Goal: Contribute content: Add original content to the website for others to see

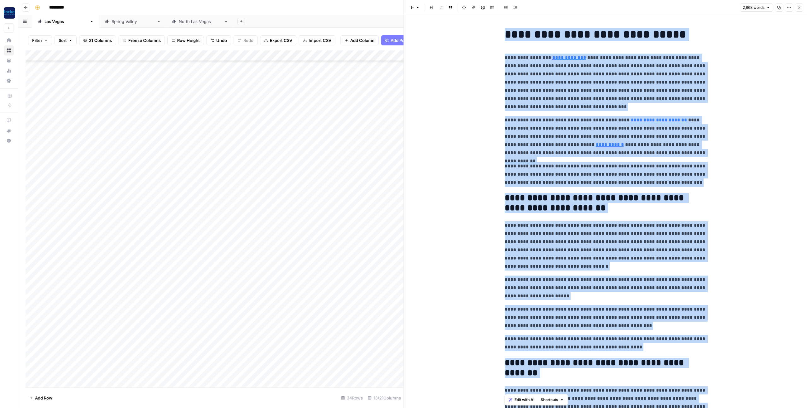
scroll to position [2763, 0]
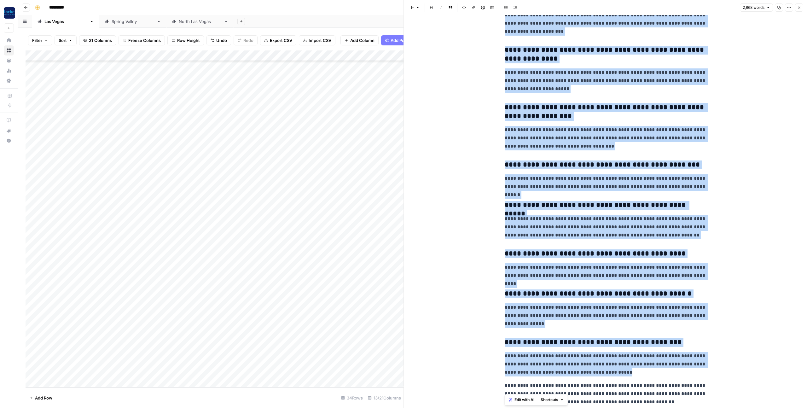
click at [799, 6] on icon "button" at bounding box center [799, 8] width 4 height 4
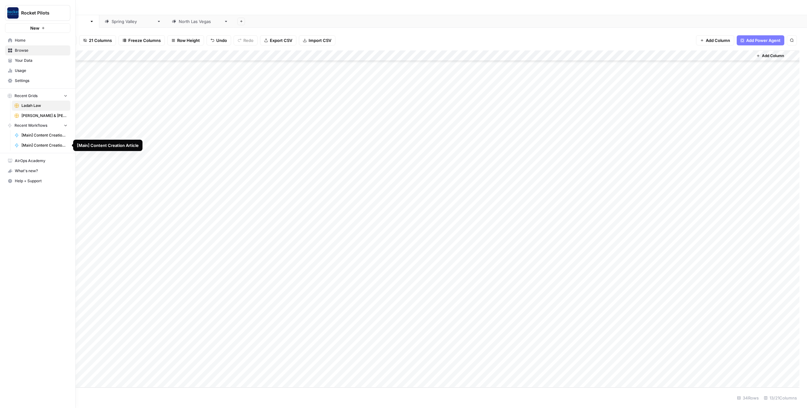
click at [38, 143] on span "[Main] Content Creation Article" at bounding box center [44, 145] width 46 height 6
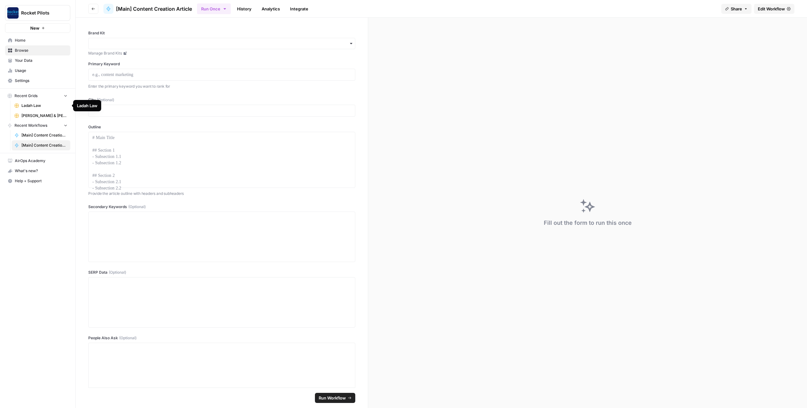
click at [38, 106] on span "Ladah Law" at bounding box center [44, 106] width 46 height 6
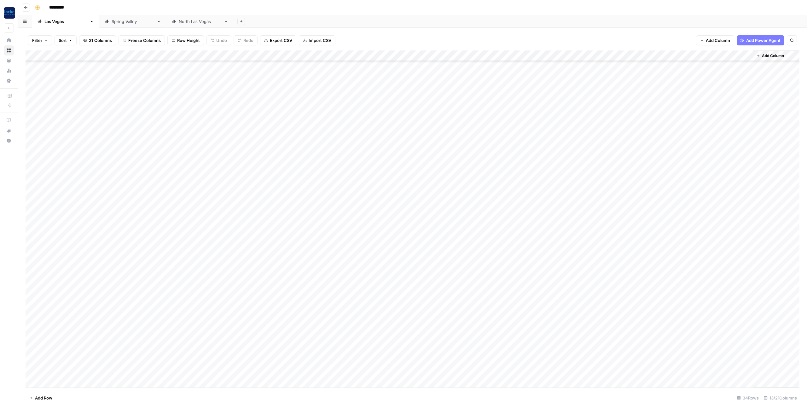
scroll to position [48, 0]
click at [536, 360] on div "Add Column" at bounding box center [412, 218] width 773 height 337
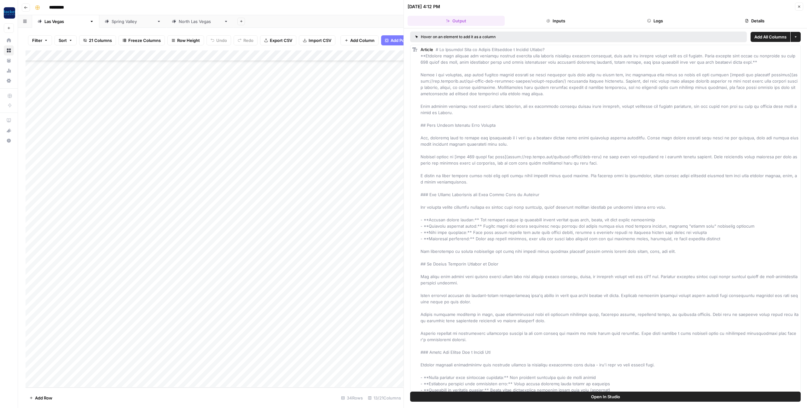
click at [617, 397] on span "Open In Studio" at bounding box center [605, 396] width 29 height 6
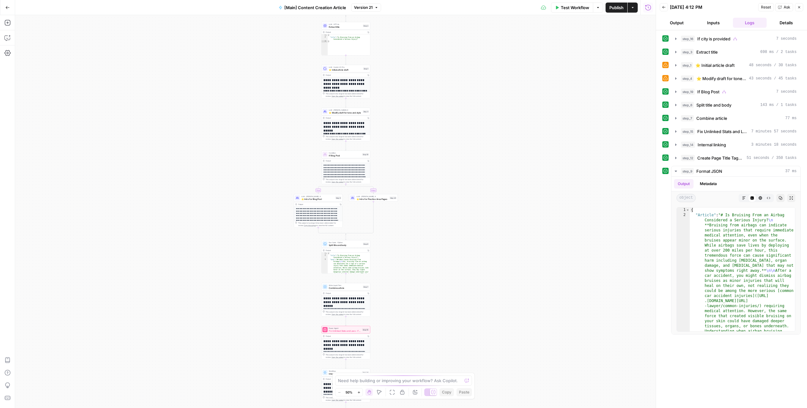
click at [447, 161] on div "true false true false Workflow Set Inputs Inputs Condition If city is provided …" at bounding box center [335, 211] width 640 height 393
click at [430, 163] on div "true false true false Workflow Set Inputs Inputs Condition If city is provided …" at bounding box center [335, 211] width 640 height 393
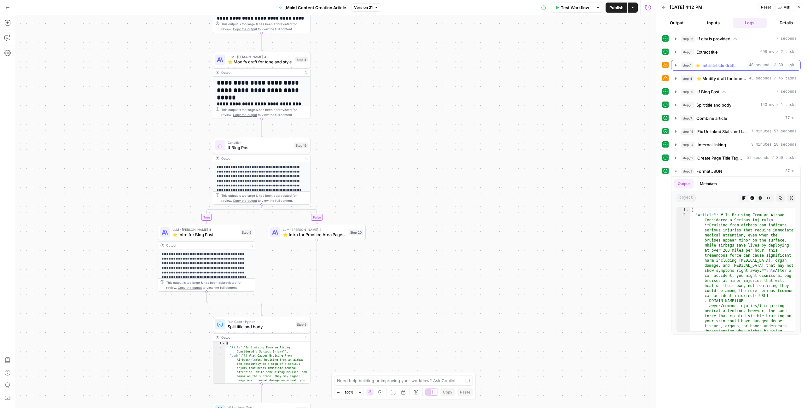
click at [676, 63] on icon "button" at bounding box center [675, 65] width 5 height 5
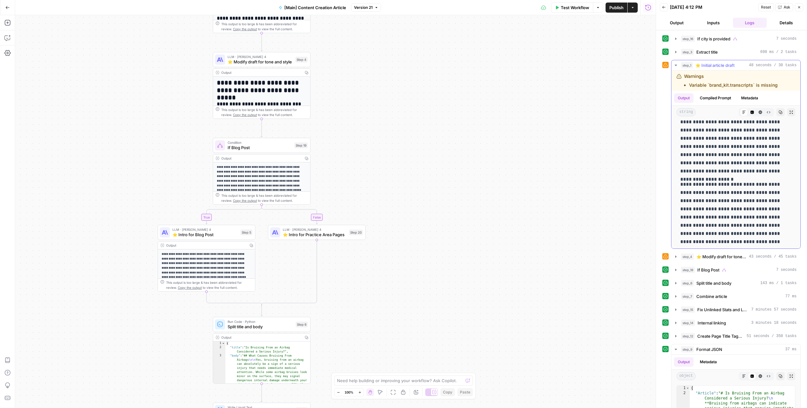
scroll to position [101, 0]
click at [266, 166] on strong "**********" at bounding box center [259, 178] width 84 height 26
click at [239, 148] on span "If Blog Post" at bounding box center [259, 147] width 64 height 6
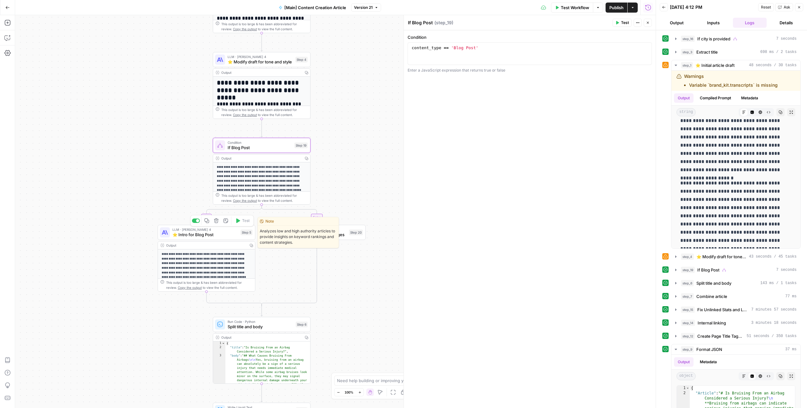
click at [184, 237] on span "⭐️ Intro for Blog Post" at bounding box center [205, 234] width 66 height 6
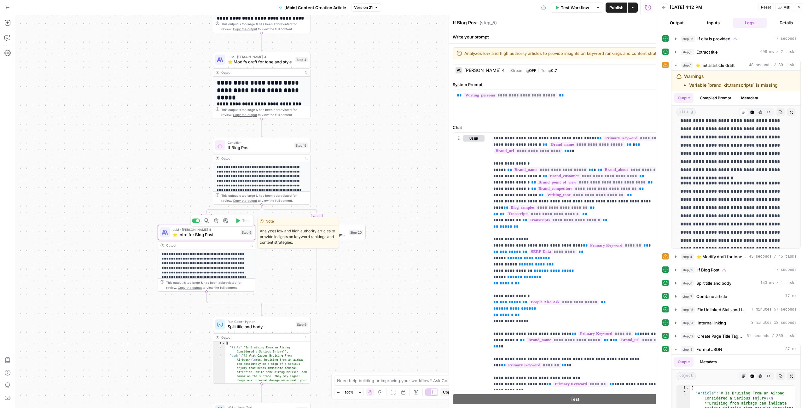
type textarea "⭐️ Intro for Blog Post"
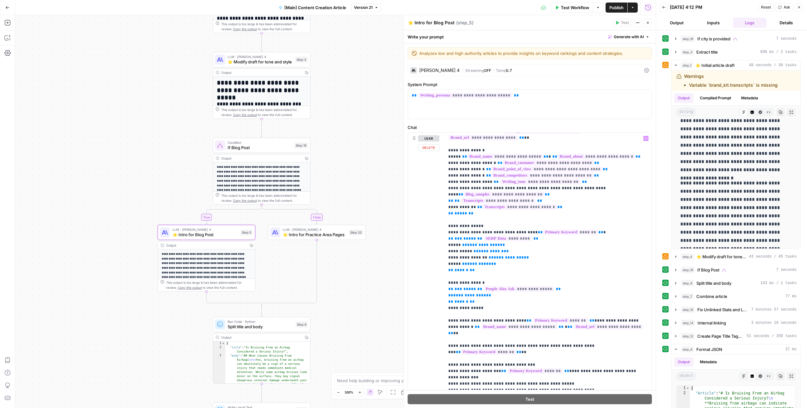
scroll to position [0, 0]
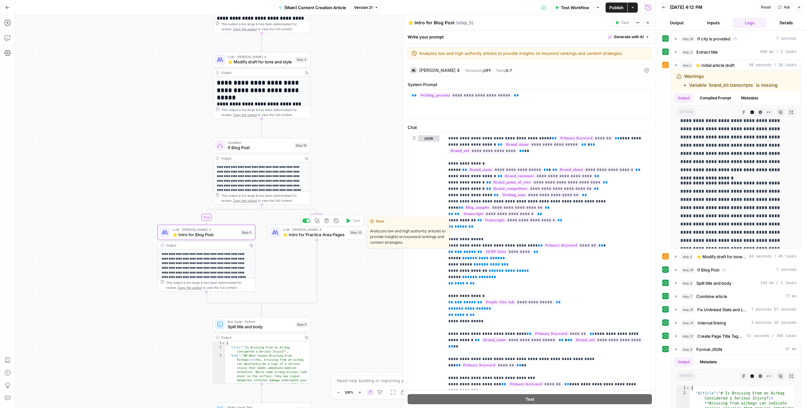
click at [302, 235] on span "⭐️ Intro for Practice Area Pages" at bounding box center [315, 234] width 64 height 6
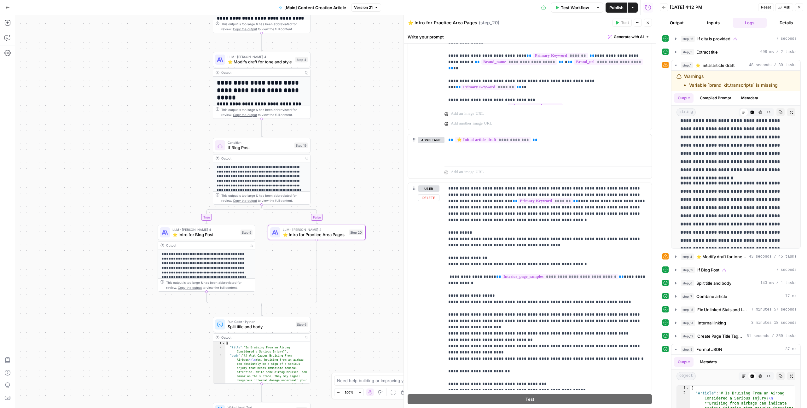
scroll to position [284, 0]
